Goal: Task Accomplishment & Management: Use online tool/utility

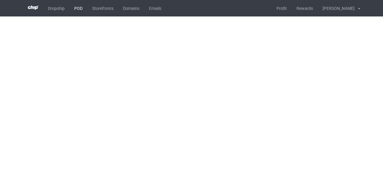
click at [81, 11] on link "POD" at bounding box center [78, 8] width 18 height 16
click at [80, 6] on link "POD" at bounding box center [78, 8] width 18 height 16
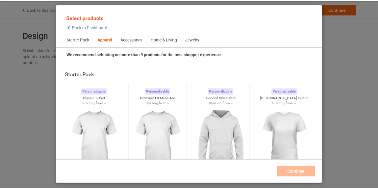
scroll to position [223, 0]
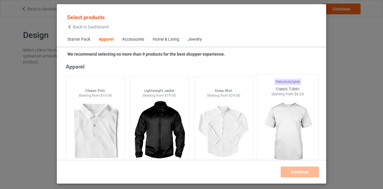
click at [279, 123] on img at bounding box center [288, 132] width 56 height 70
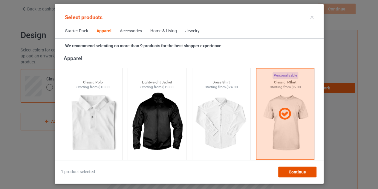
click at [293, 174] on span "Continue" at bounding box center [297, 172] width 17 height 5
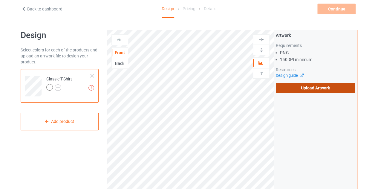
click at [299, 90] on label "Upload Artwork" at bounding box center [315, 88] width 79 height 10
click at [0, 0] on input "Upload Artwork" at bounding box center [0, 0] width 0 height 0
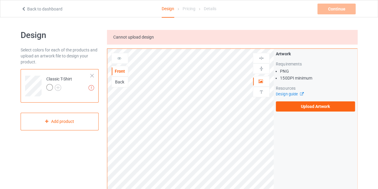
click at [24, 8] on icon at bounding box center [23, 8] width 5 height 4
